Goal: Find specific page/section: Find specific page/section

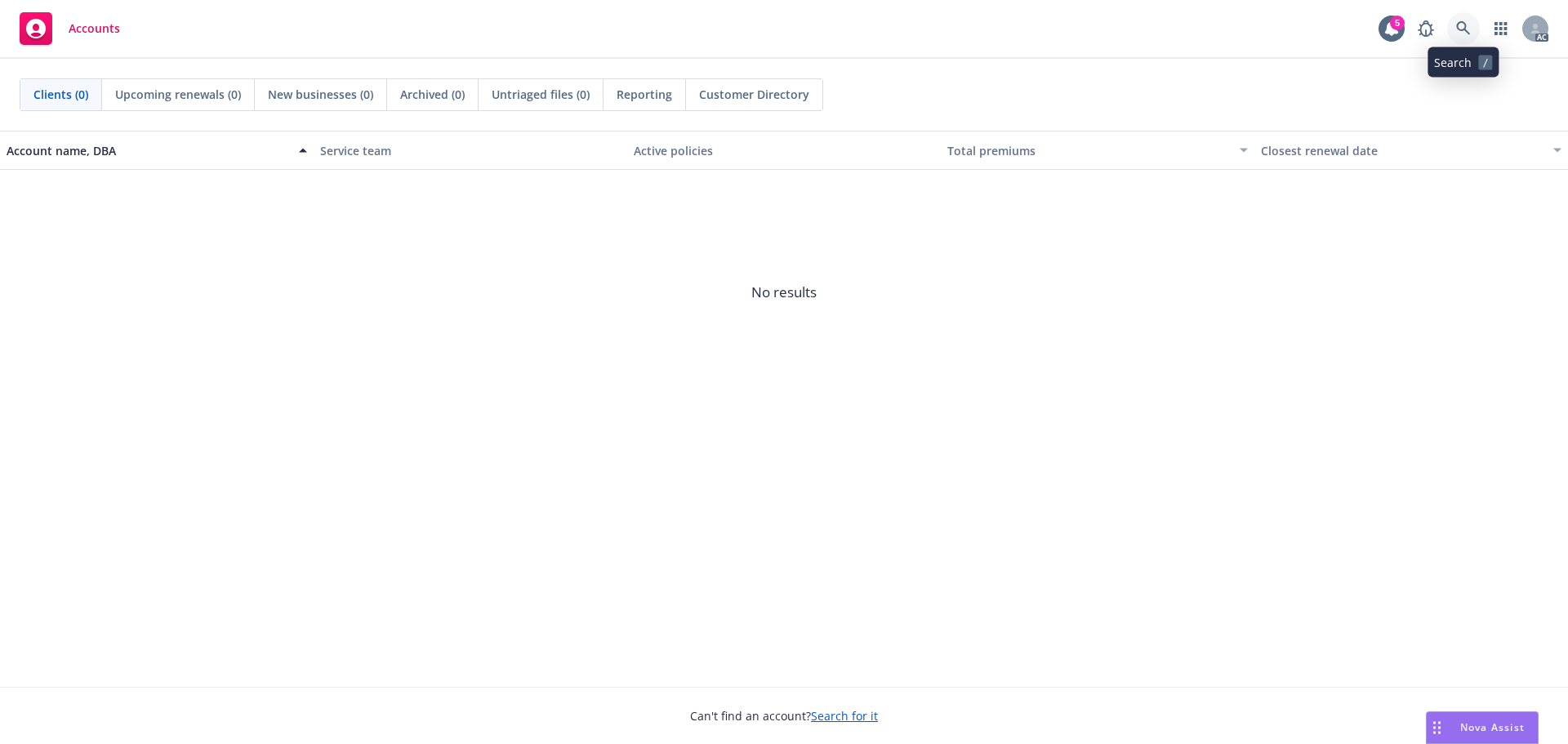
click at [1472, 23] on link at bounding box center [1463, 28] width 32 height 32
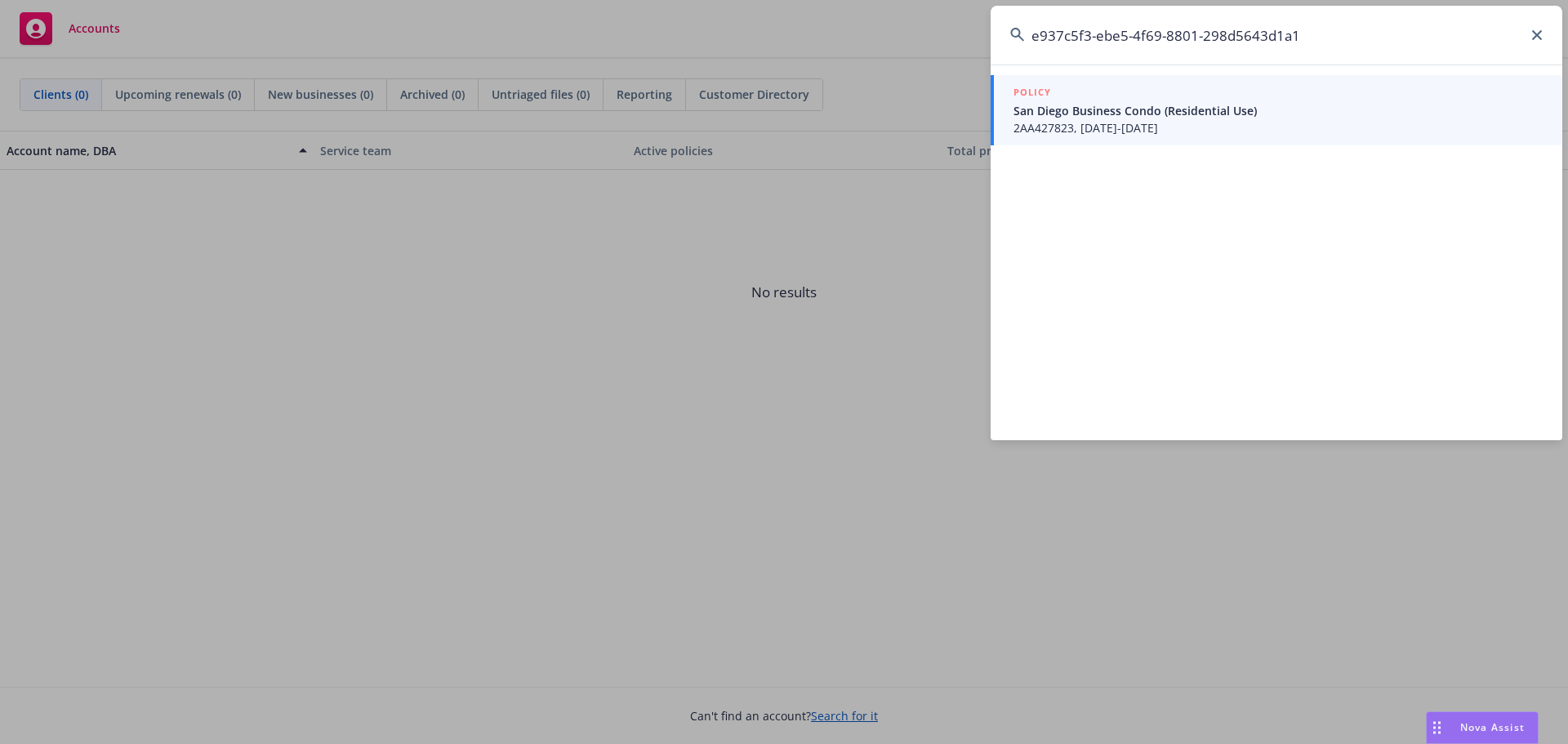
type input "e937c5f3-ebe5-4f69-8801-298d5643d1a1"
drag, startPoint x: 1158, startPoint y: 113, endPoint x: 1079, endPoint y: 218, distance: 131.4
click at [1158, 114] on span "San Diego Business Condo (Residential Use)" at bounding box center [1278, 111] width 529 height 17
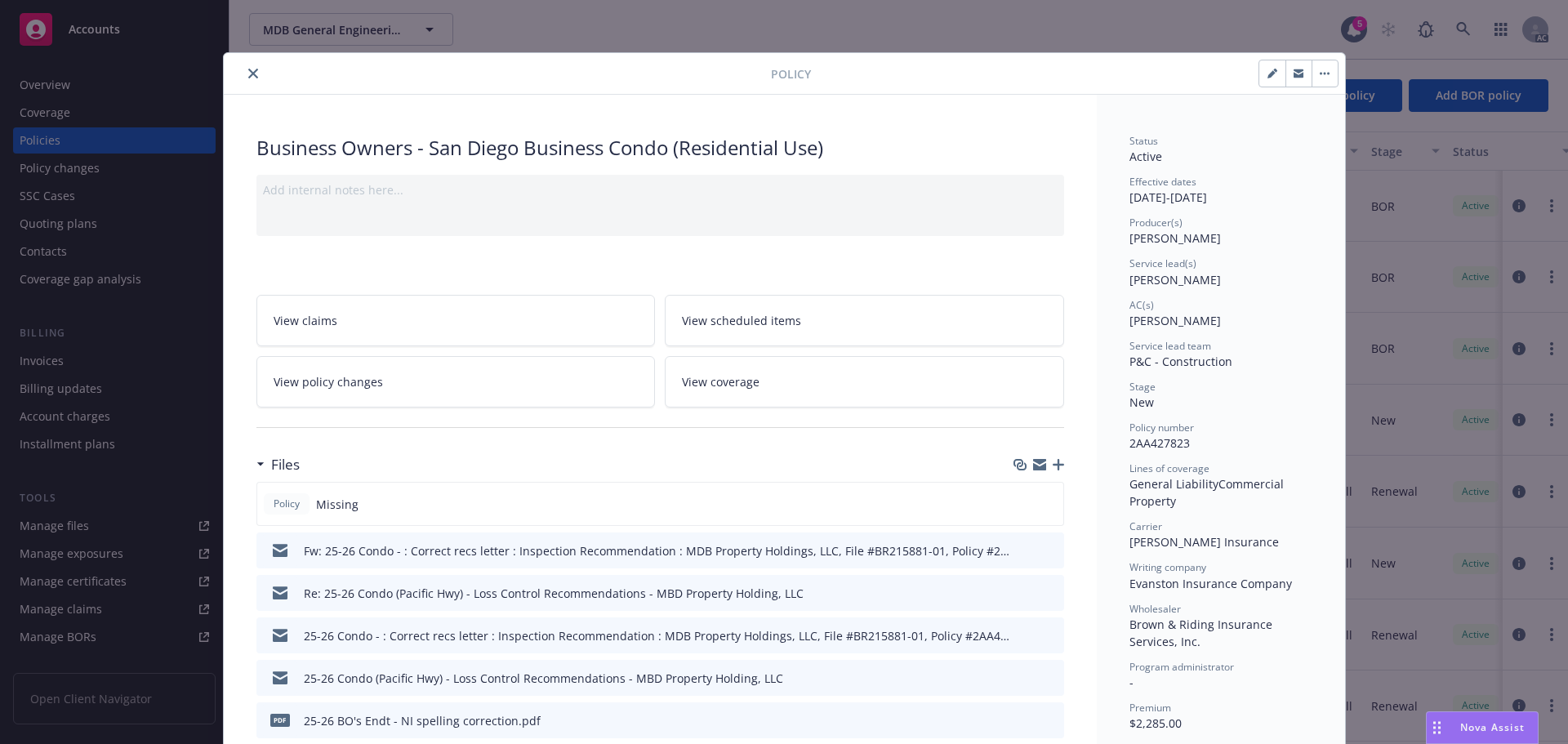
click at [250, 72] on icon "close" at bounding box center [254, 74] width 10 height 10
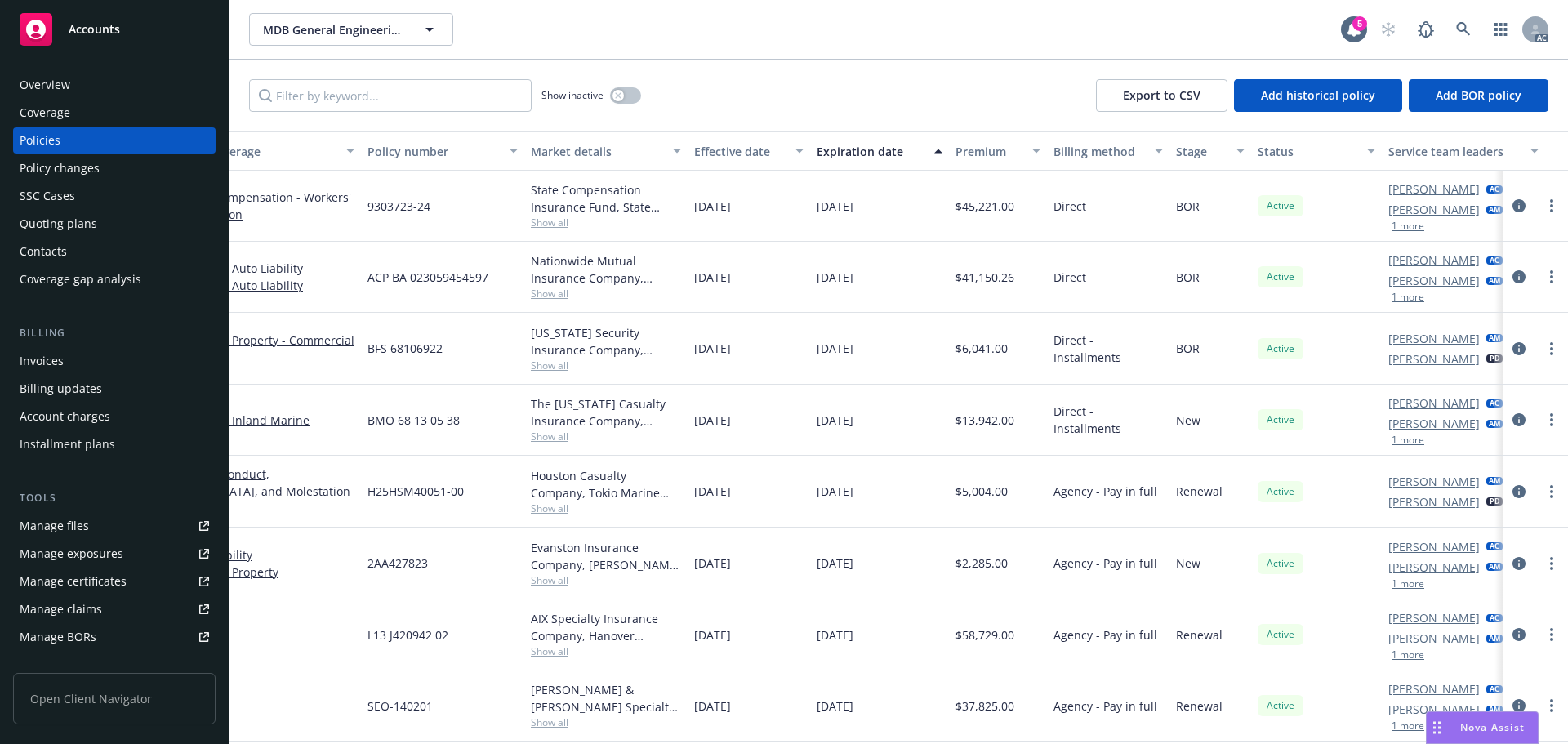
scroll to position [0, 190]
click at [1171, 151] on div "button" at bounding box center [1167, 151] width 9 height 37
click at [1164, 151] on div "button" at bounding box center [1167, 151] width 9 height 37
drag, startPoint x: 1024, startPoint y: 86, endPoint x: 1113, endPoint y: 119, distance: 94.9
click at [1024, 85] on div "Show inactive Export to CSV Add historical policy Add BOR policy" at bounding box center [899, 95] width 1339 height 71
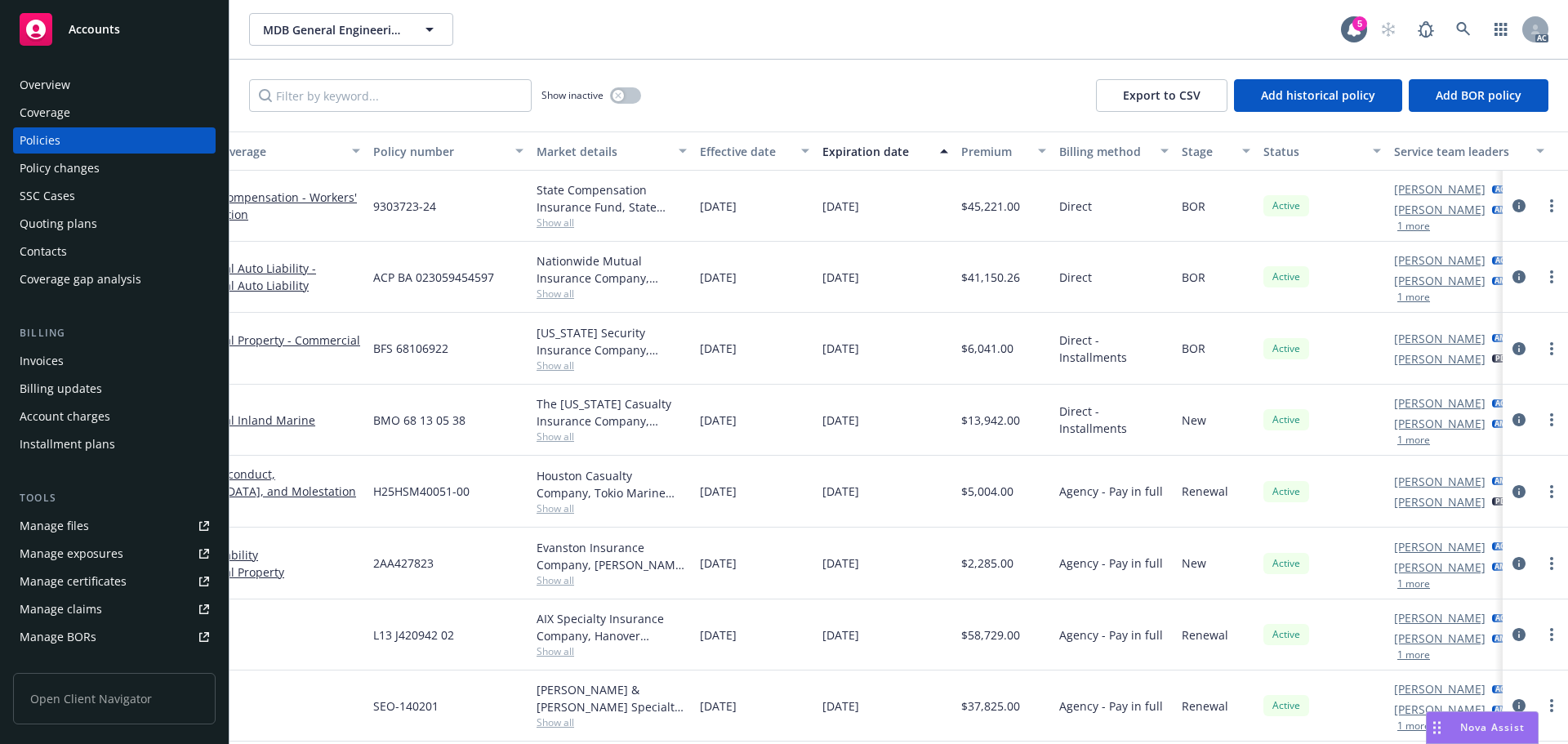
click at [1163, 151] on div "button" at bounding box center [1167, 151] width 9 height 37
click at [1160, 153] on icon "button" at bounding box center [1165, 151] width 9 height 5
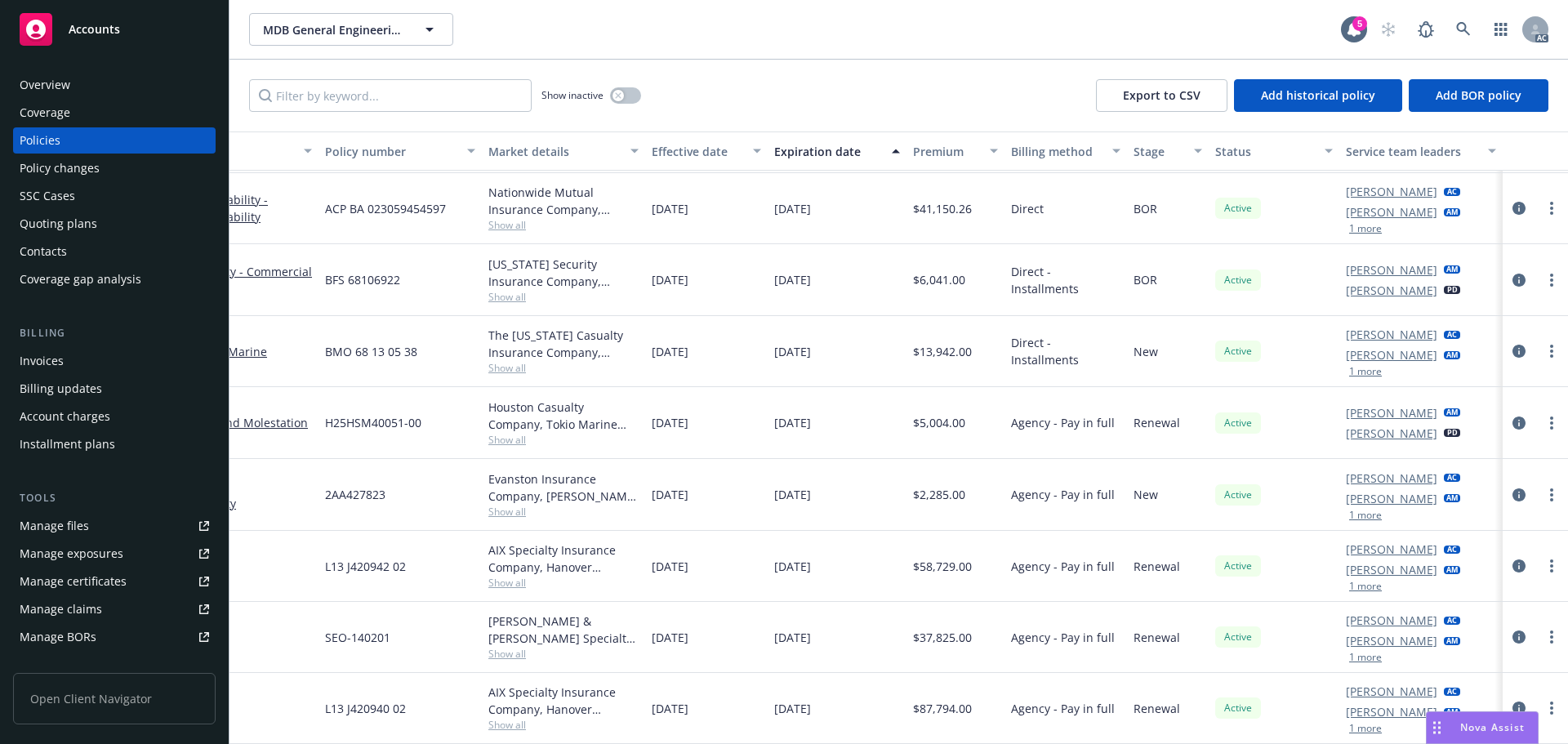
scroll to position [0, 250]
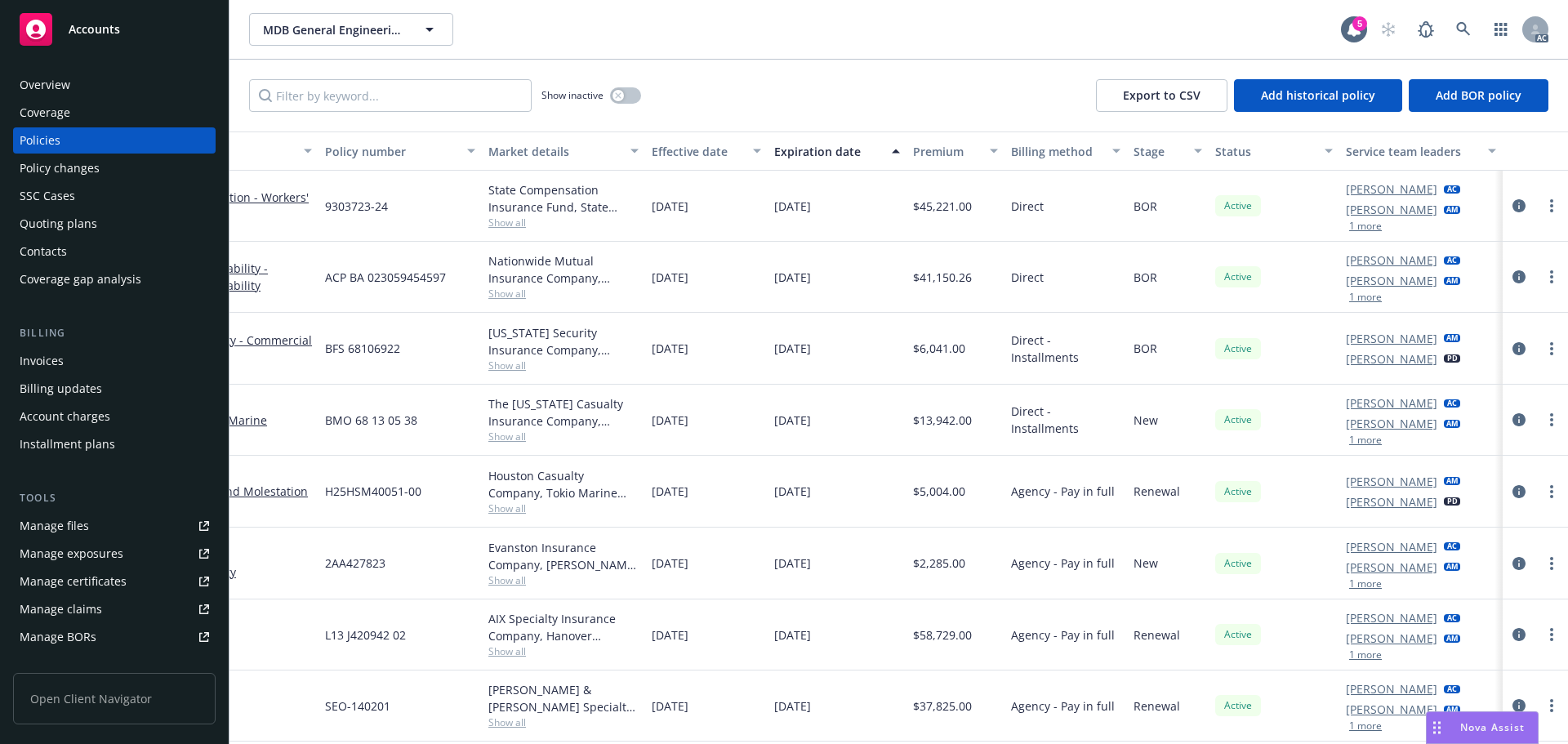
click at [755, 151] on div "button" at bounding box center [760, 151] width 9 height 37
click at [753, 151] on icon "button" at bounding box center [757, 151] width 9 height 5
click at [681, 151] on div "Effective date" at bounding box center [698, 151] width 92 height 17
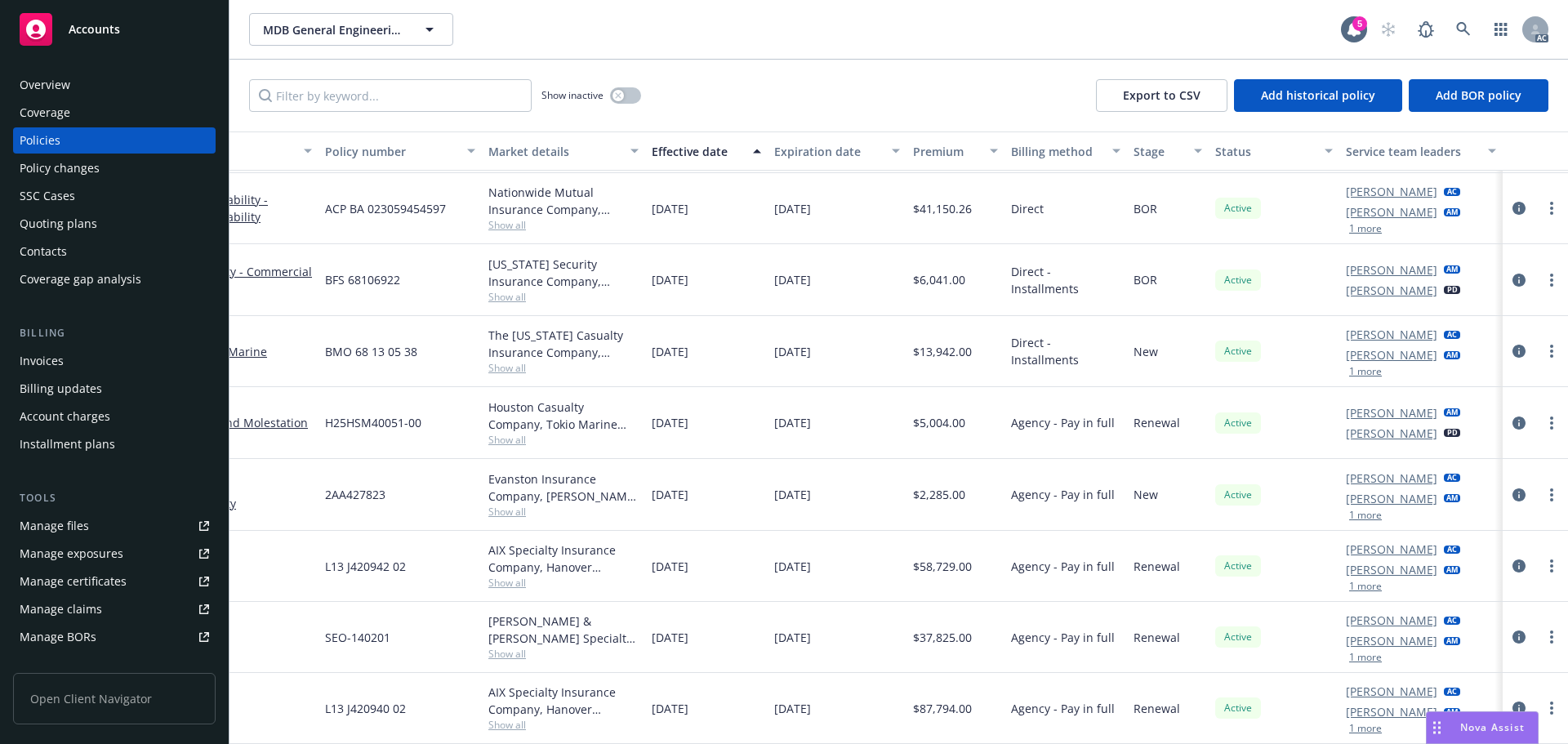
scroll to position [81, 250]
